Goal: Information Seeking & Learning: Learn about a topic

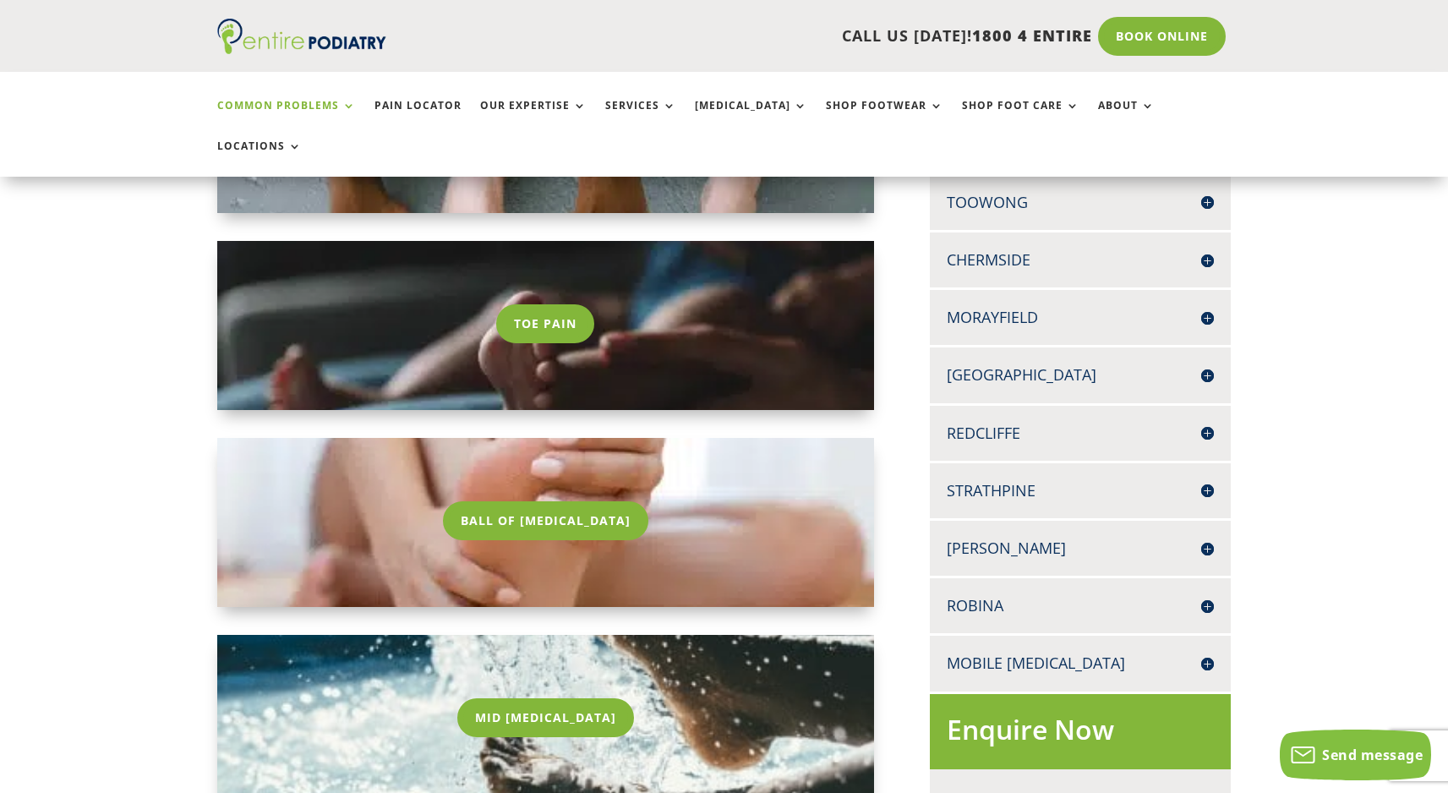
scroll to position [454, 0]
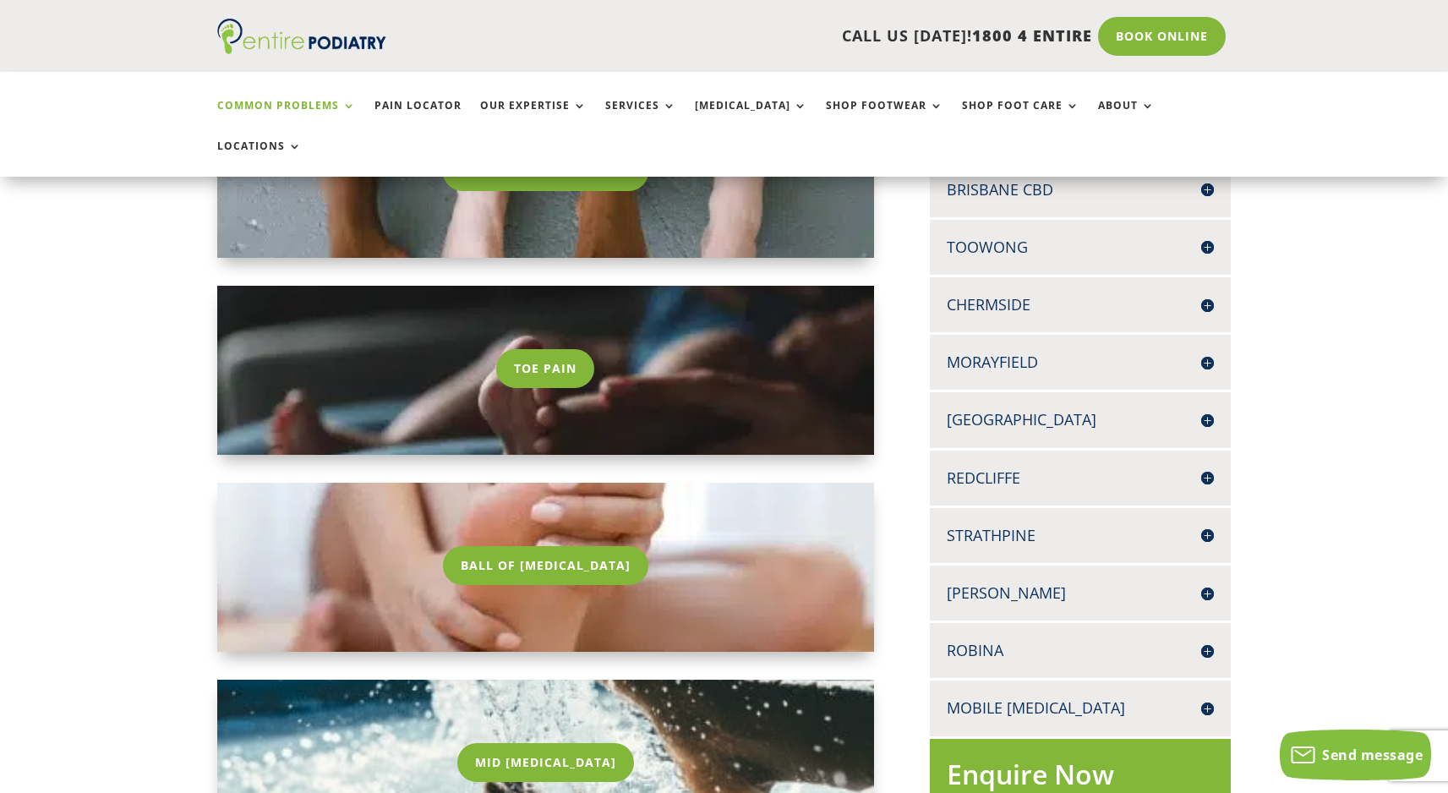
click at [1204, 294] on h4 "Chermside" at bounding box center [1080, 304] width 267 height 21
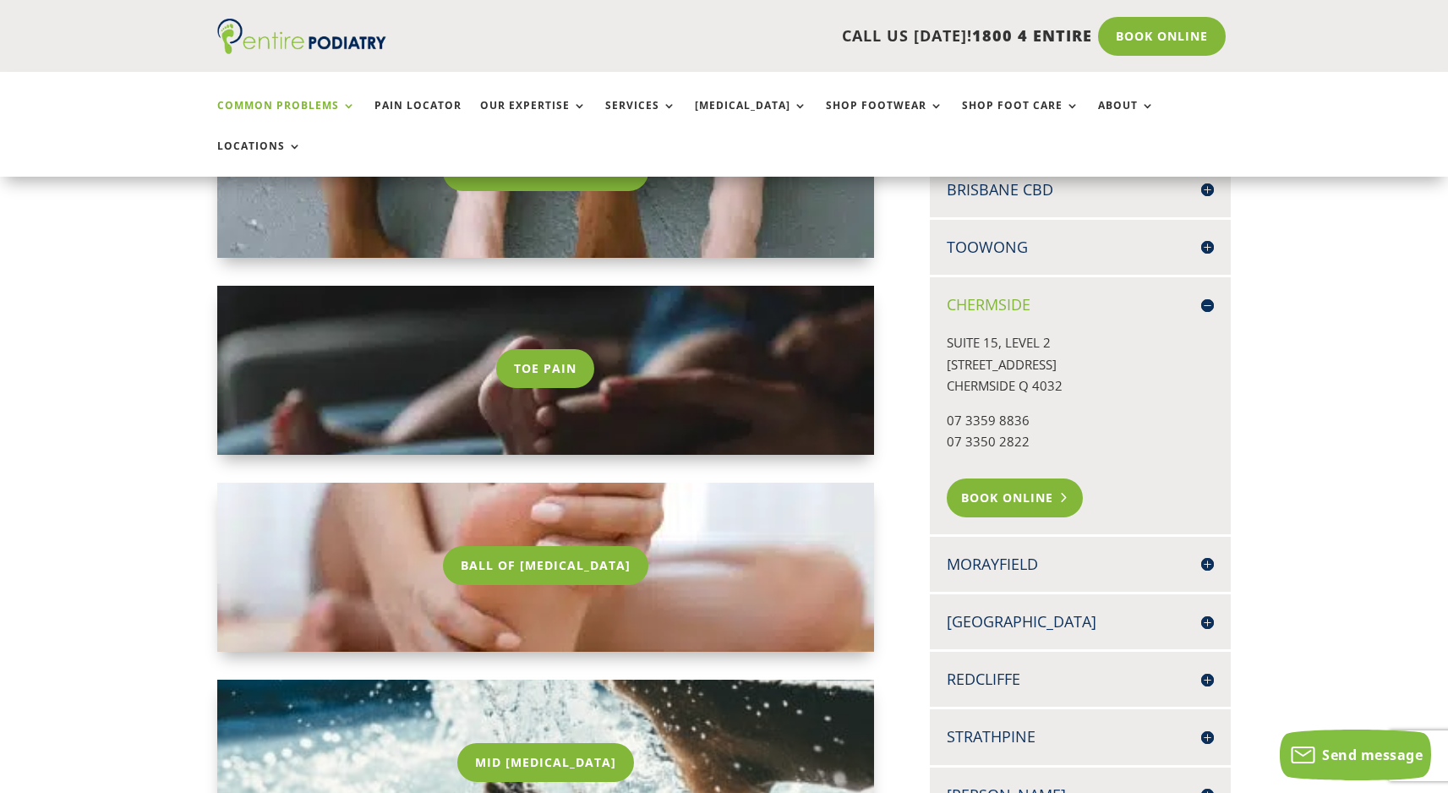
click at [1018, 478] on link "Book Online" at bounding box center [1015, 497] width 136 height 39
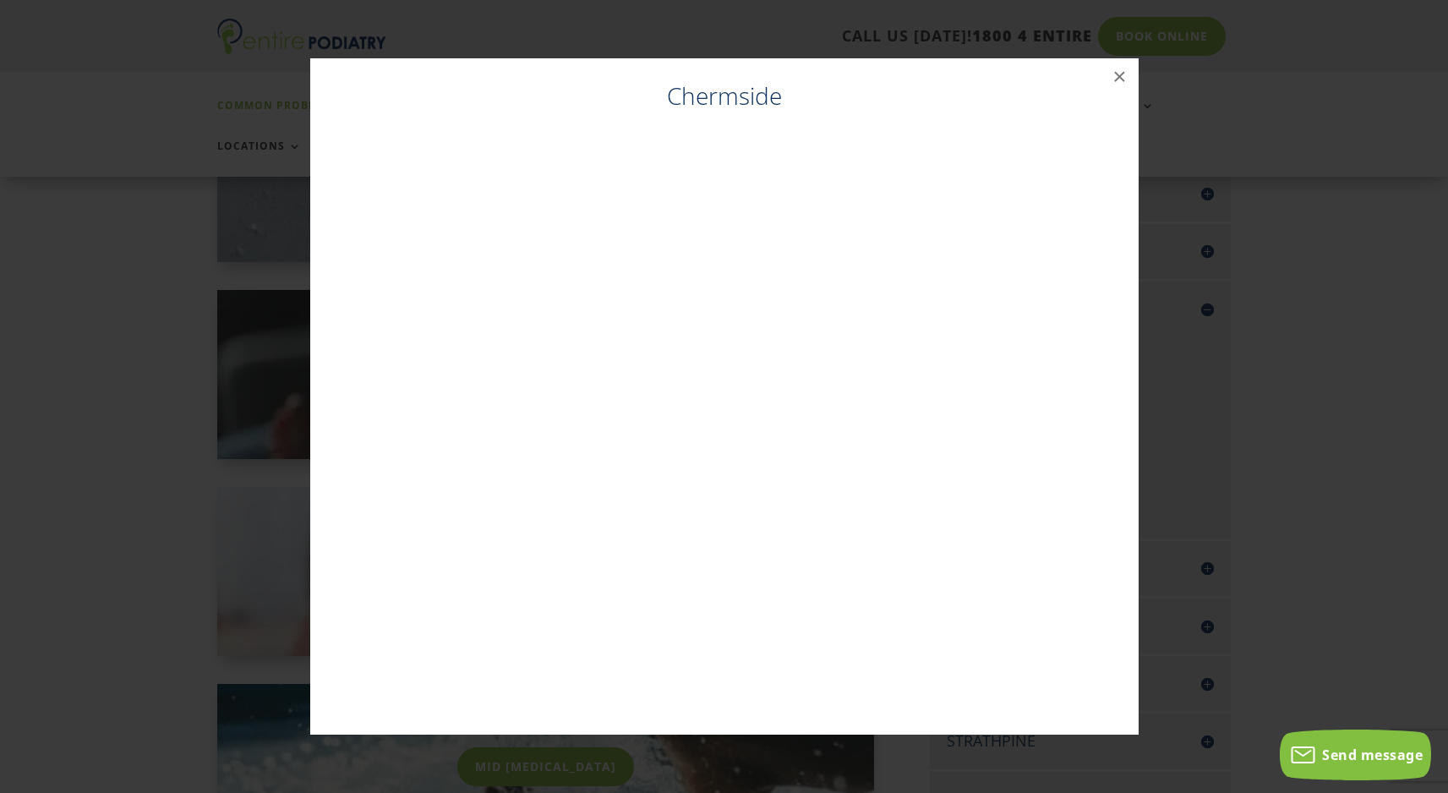
scroll to position [448, 0]
click at [1120, 79] on button "×" at bounding box center [1119, 76] width 37 height 37
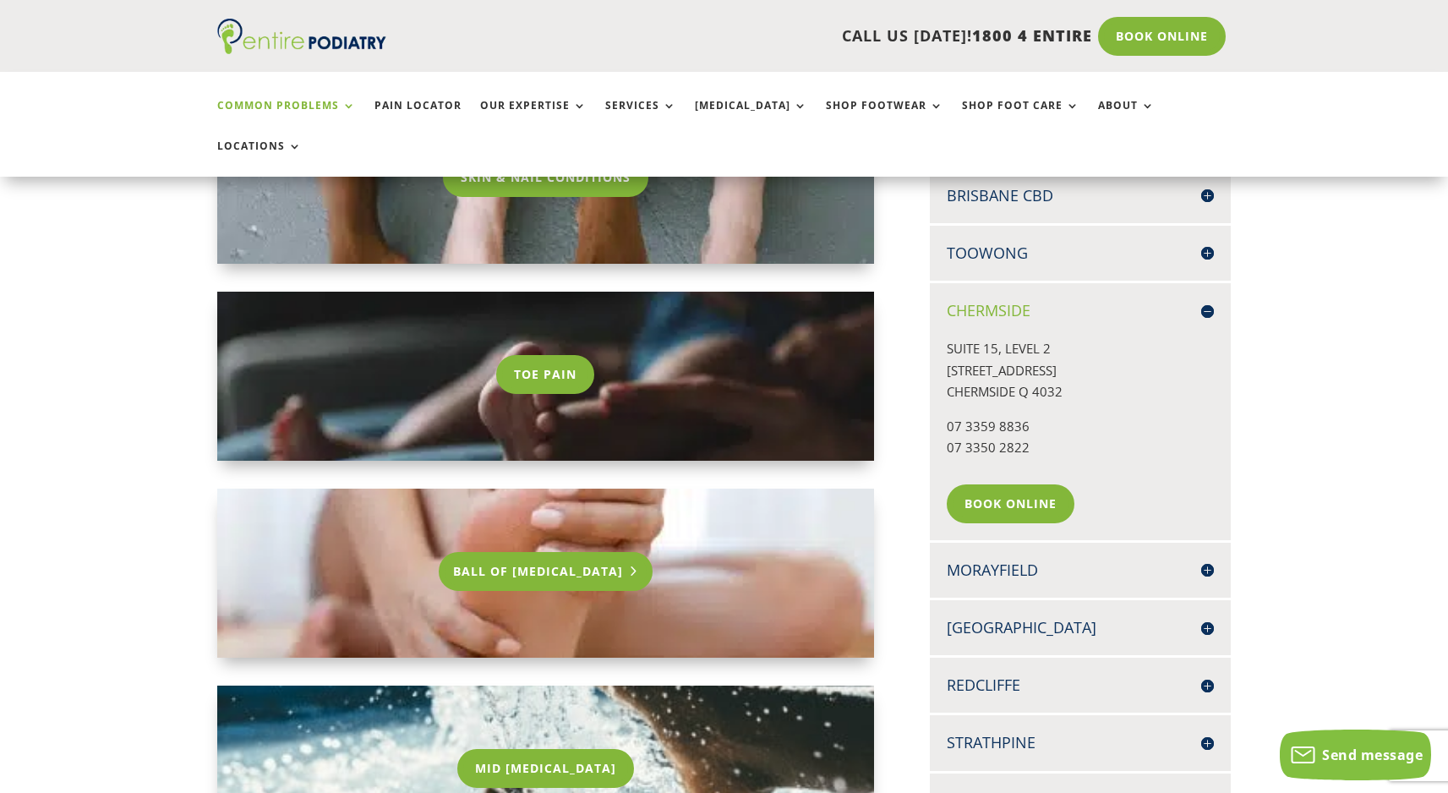
click at [534, 552] on link "Ball Of [MEDICAL_DATA]" at bounding box center [546, 571] width 214 height 39
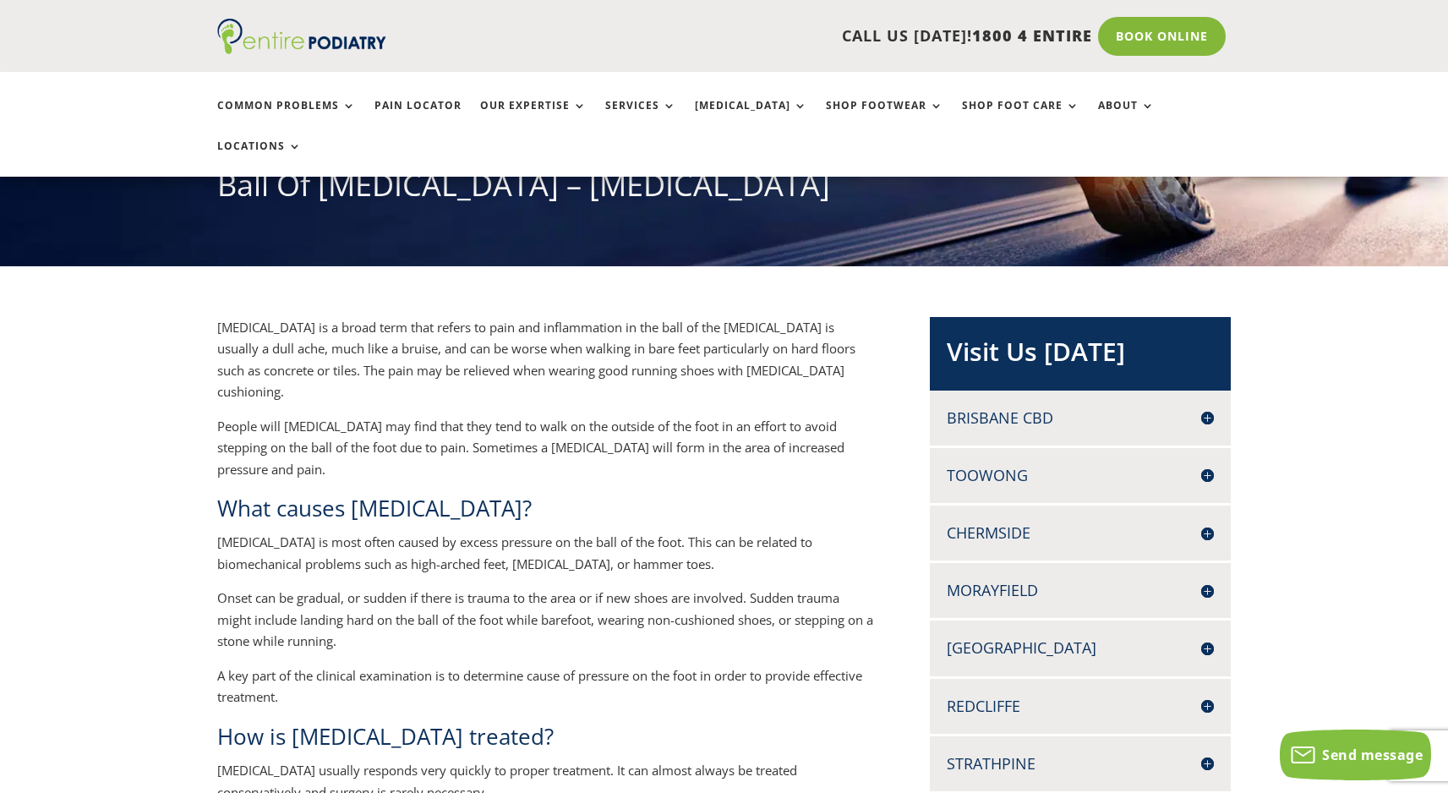
scroll to position [184, 0]
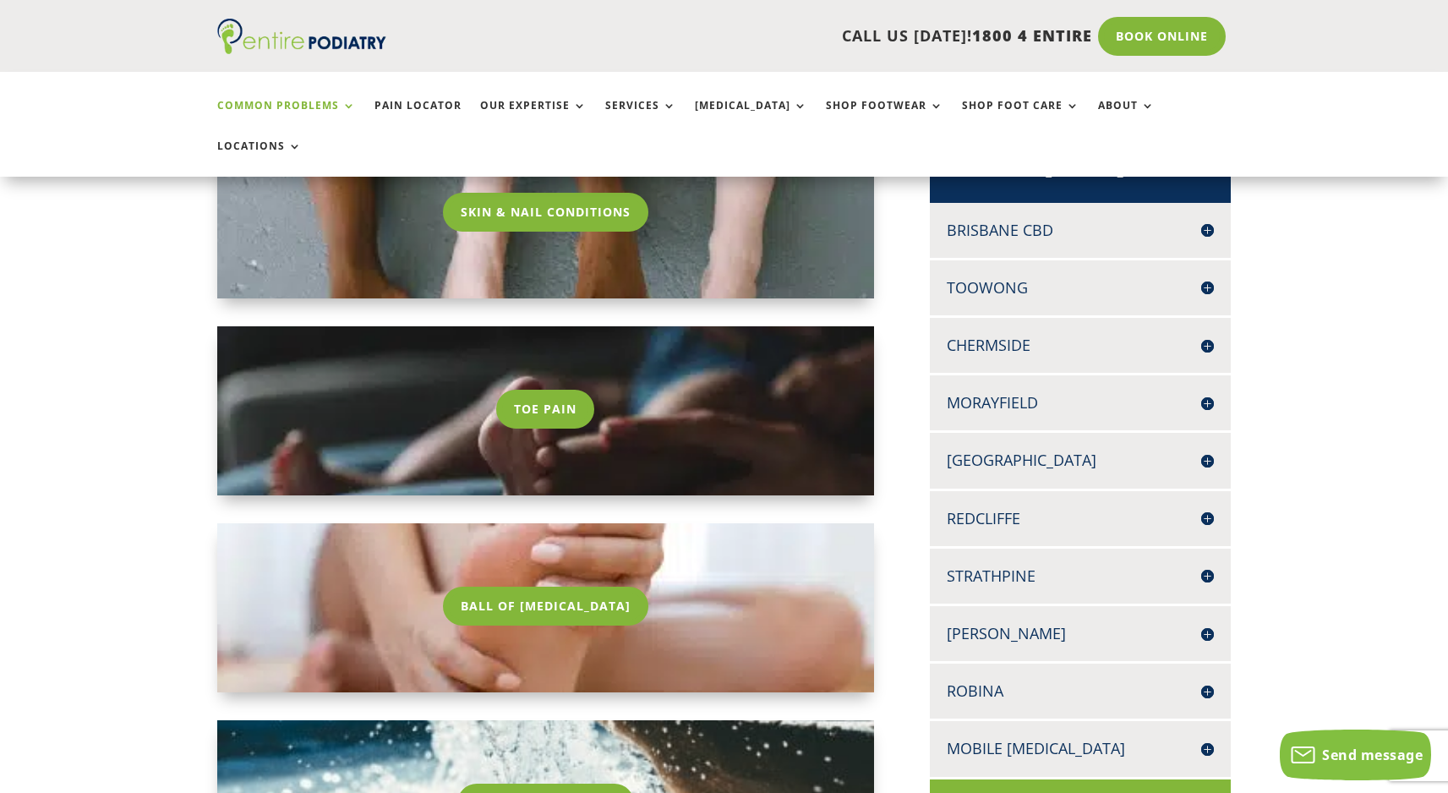
scroll to position [444, 0]
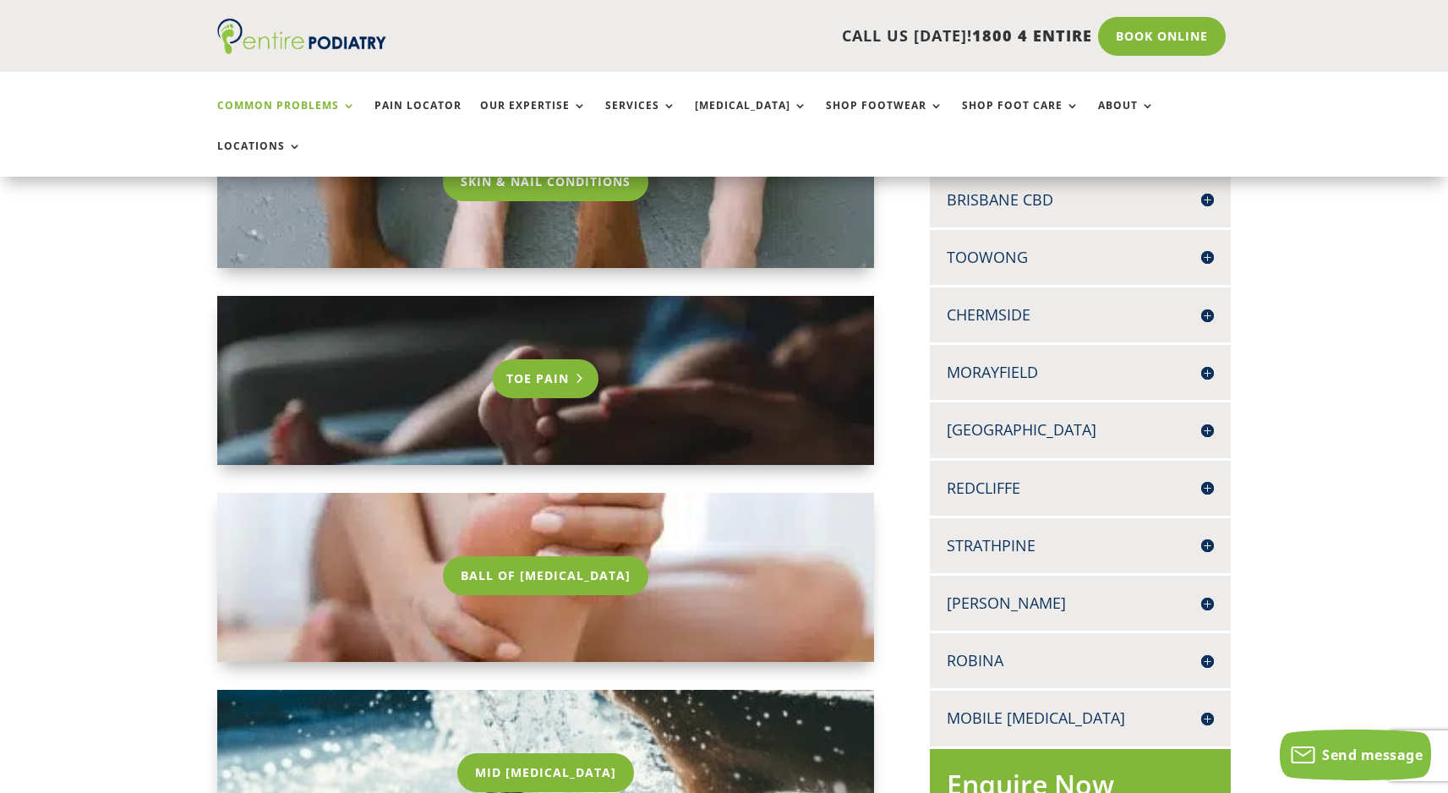
click at [546, 359] on link "Toe Pain" at bounding box center [546, 378] width 106 height 39
